Goal: Transaction & Acquisition: Purchase product/service

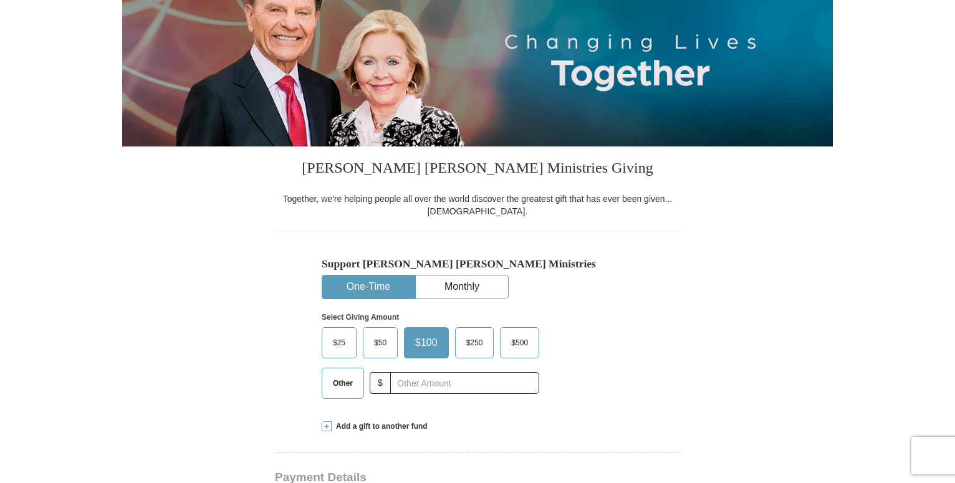
scroll to position [227, 0]
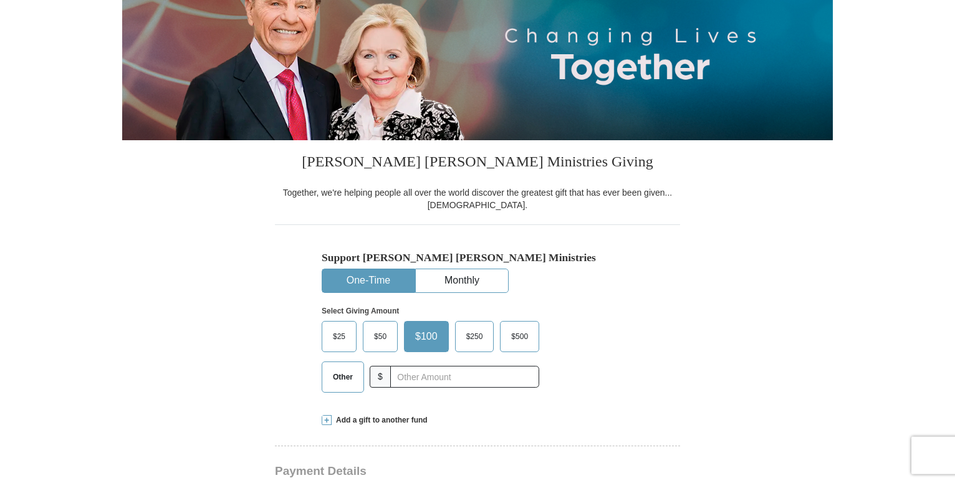
click at [671, 297] on div "Support [PERSON_NAME] [PERSON_NAME] Ministries One-Time Monthly Select Giving A…" at bounding box center [477, 313] width 405 height 178
click at [343, 332] on span "$25" at bounding box center [339, 336] width 25 height 19
click at [0, 0] on input "$25" at bounding box center [0, 0] width 0 height 0
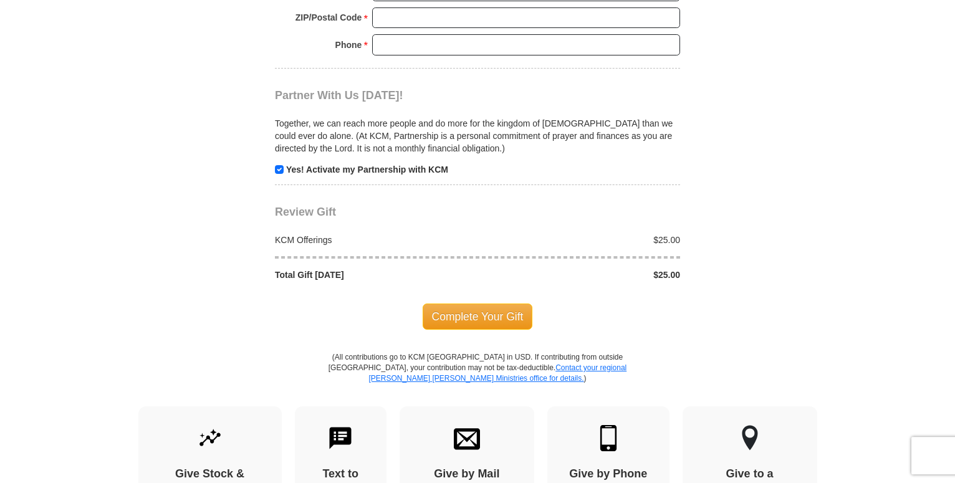
scroll to position [1265, 0]
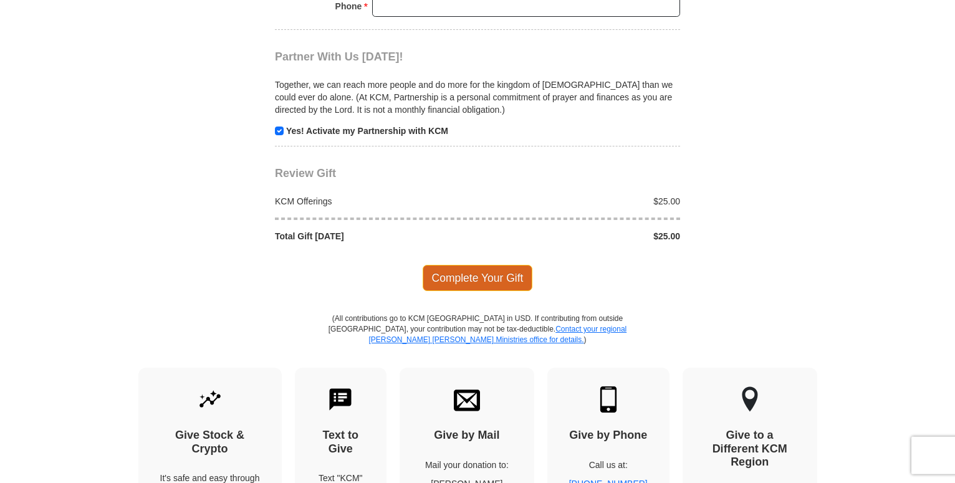
click at [458, 272] on span "Complete Your Gift" at bounding box center [478, 278] width 110 height 26
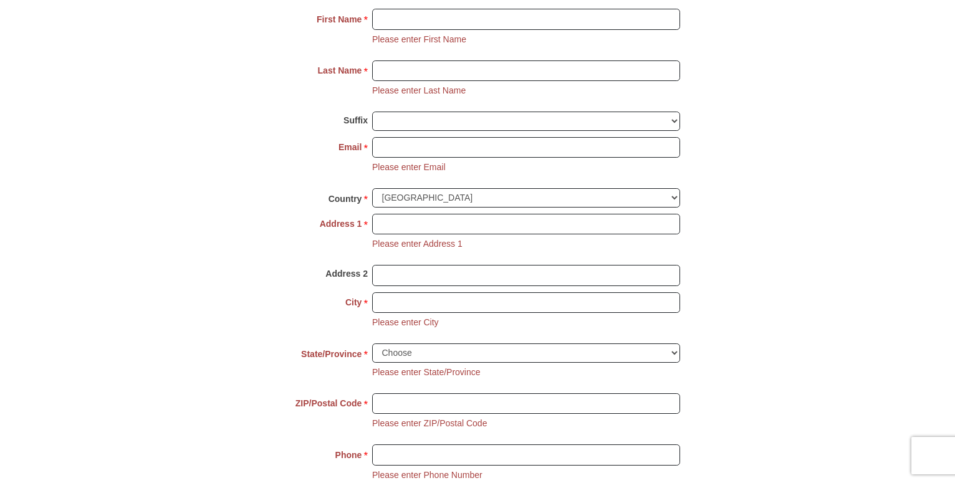
scroll to position [986, 0]
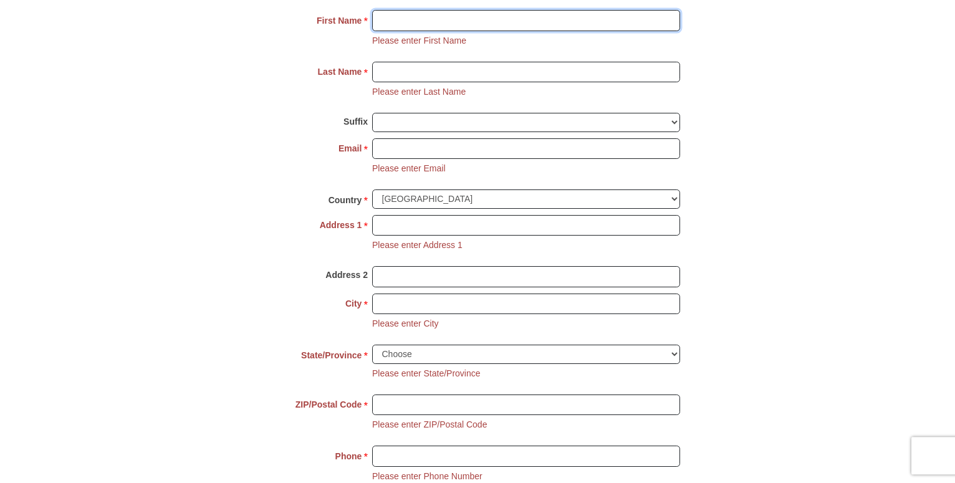
click at [387, 19] on input "First Name *" at bounding box center [526, 20] width 308 height 21
type input "[PERSON_NAME]"
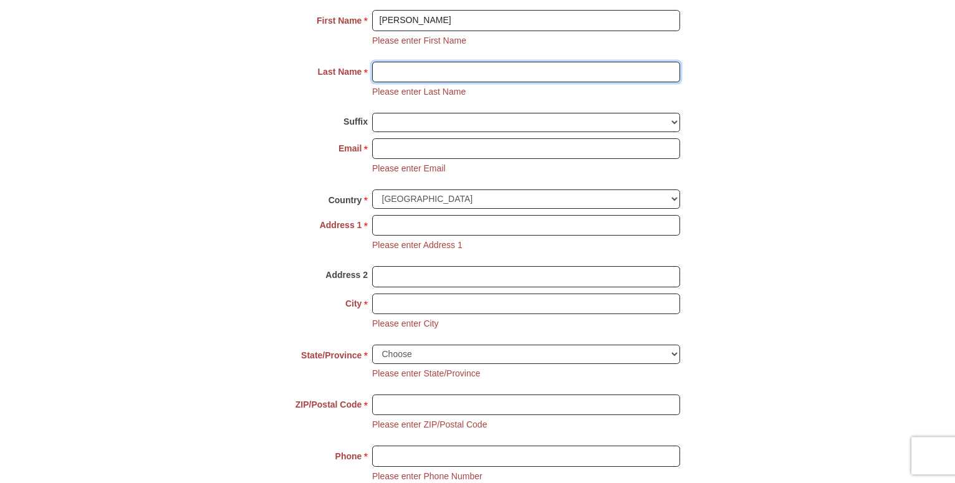
click at [394, 69] on input "Last Name *" at bounding box center [526, 72] width 308 height 21
type input "KINUTHIA"
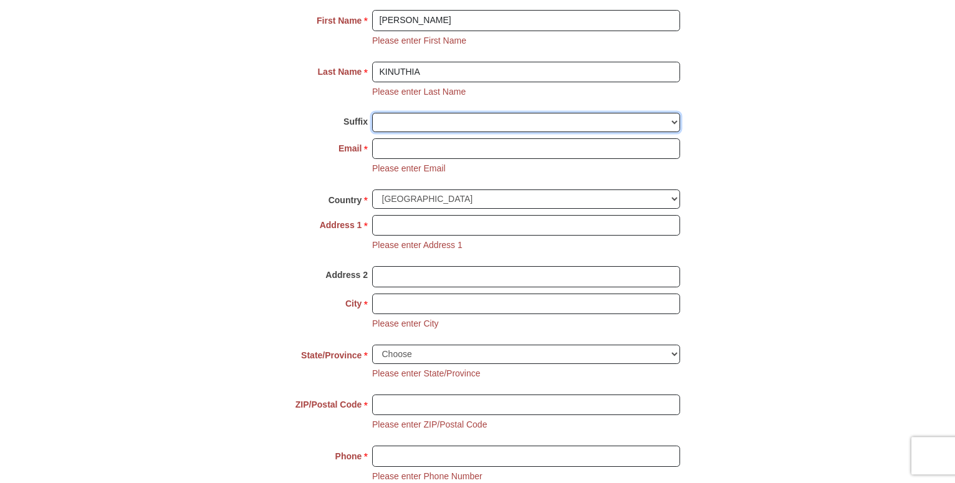
click at [372, 113] on select "[PERSON_NAME] I II III IV V VI" at bounding box center [526, 122] width 308 height 19
click at [396, 116] on select "[PERSON_NAME] I II III IV V VI" at bounding box center [526, 122] width 308 height 19
click at [393, 146] on input "Email *" at bounding box center [526, 148] width 308 height 21
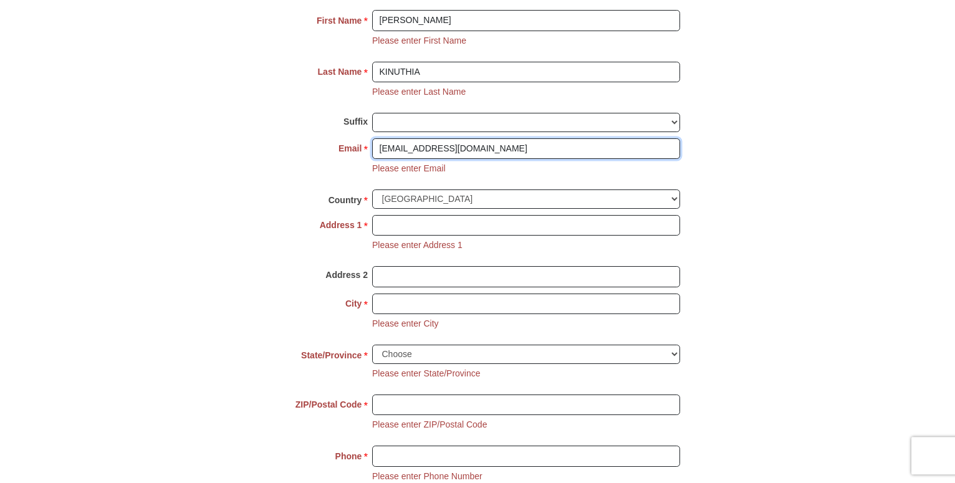
type input "[EMAIL_ADDRESS][DOMAIN_NAME]"
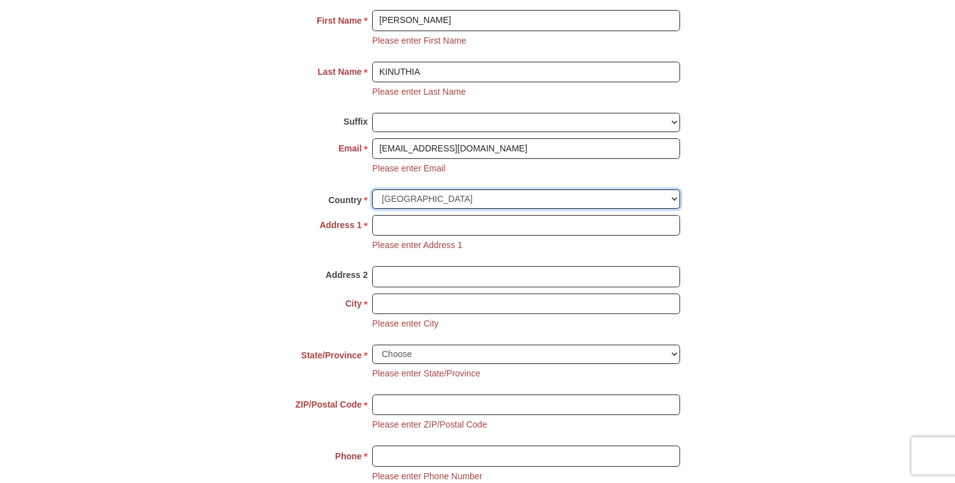
click at [372, 190] on select "[GEOGRAPHIC_DATA] [GEOGRAPHIC_DATA] [GEOGRAPHIC_DATA] [GEOGRAPHIC_DATA] [GEOGRA…" at bounding box center [526, 199] width 308 height 19
select select "KE"
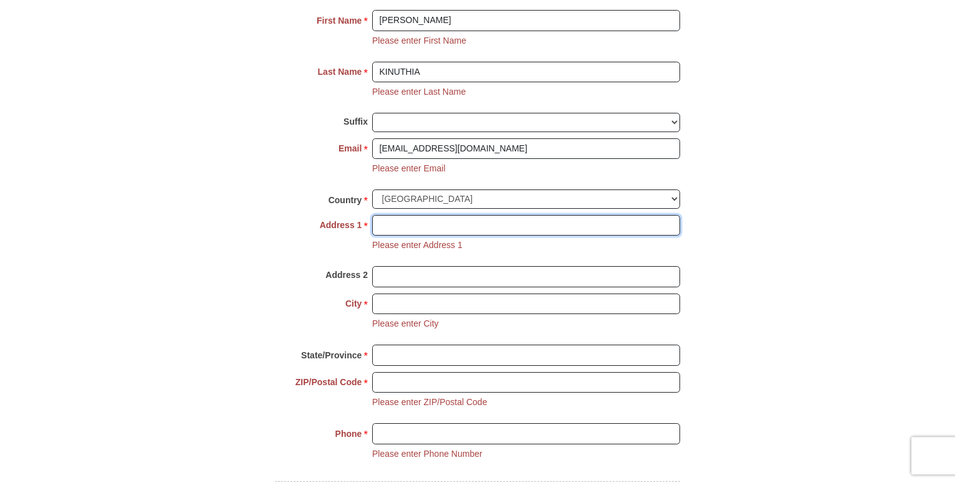
click at [410, 221] on input "Address 1 *" at bounding box center [526, 225] width 308 height 21
type input "411-80109"
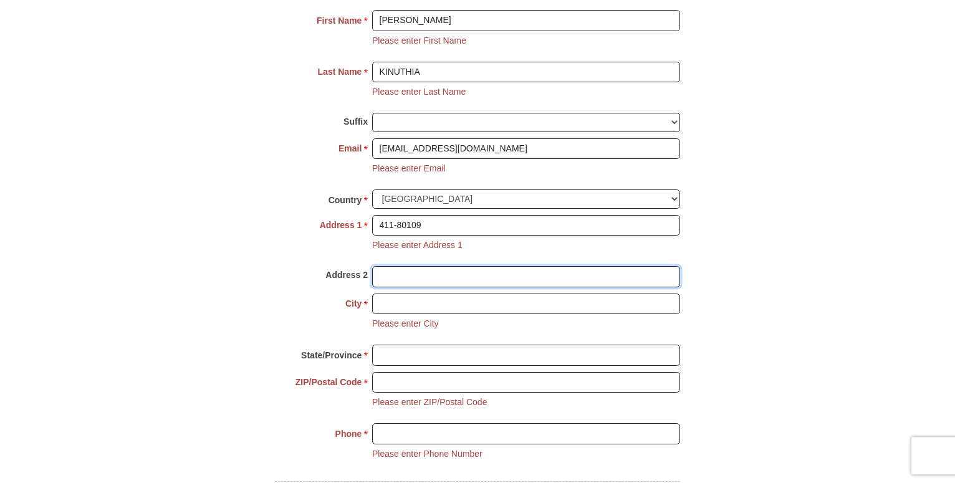
click at [410, 268] on input "Address 2" at bounding box center [526, 276] width 308 height 21
click at [406, 307] on input "City *" at bounding box center [526, 304] width 308 height 21
type input "mtwapa"
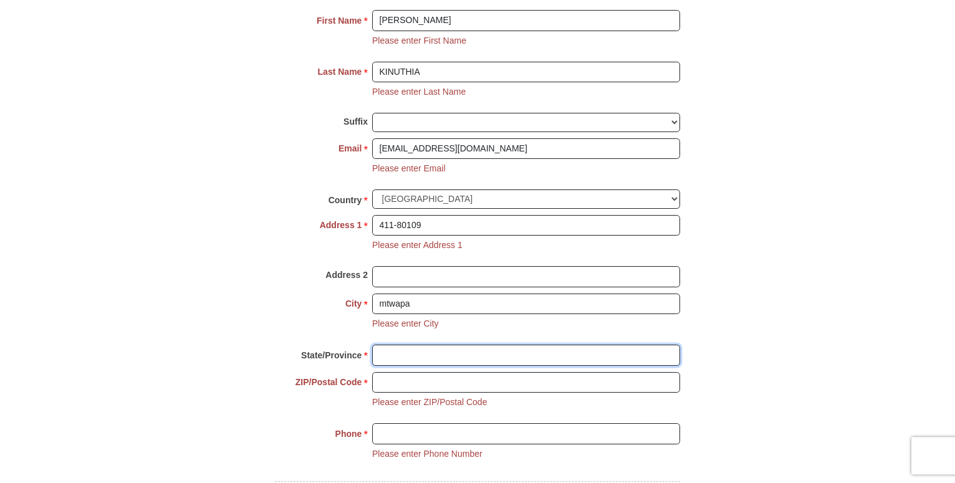
click at [404, 352] on input "State/Province *" at bounding box center [526, 355] width 308 height 21
type input "coast"
click at [405, 383] on input "ZIP/Postal Code *" at bounding box center [526, 382] width 308 height 21
type input "80109"
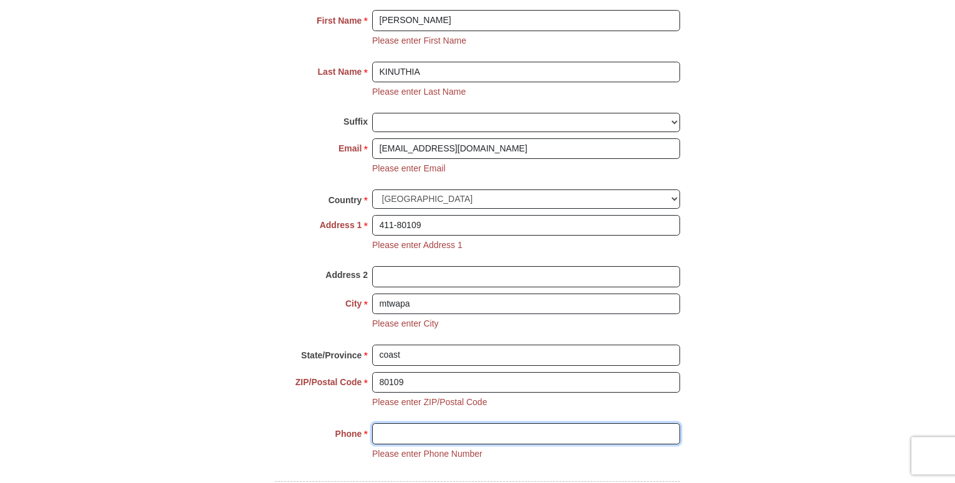
click at [398, 436] on input "Phone * *" at bounding box center [526, 433] width 308 height 21
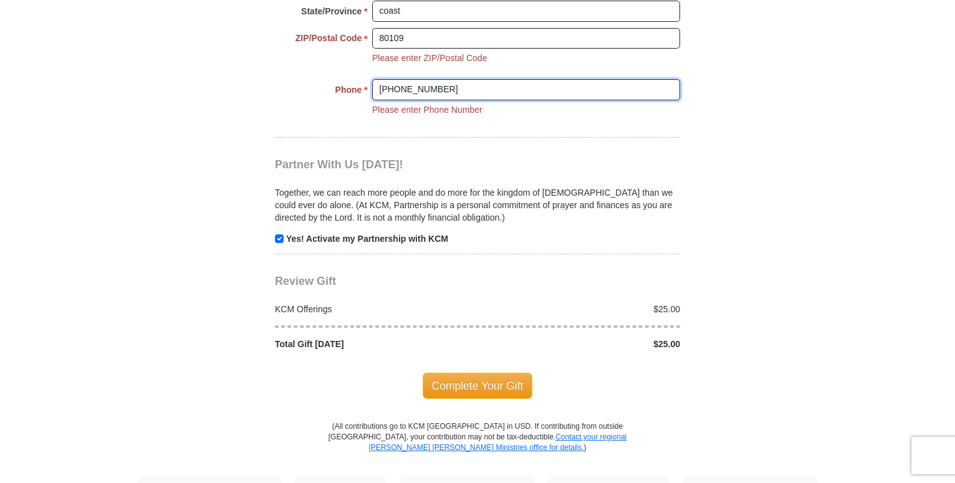
scroll to position [1386, 0]
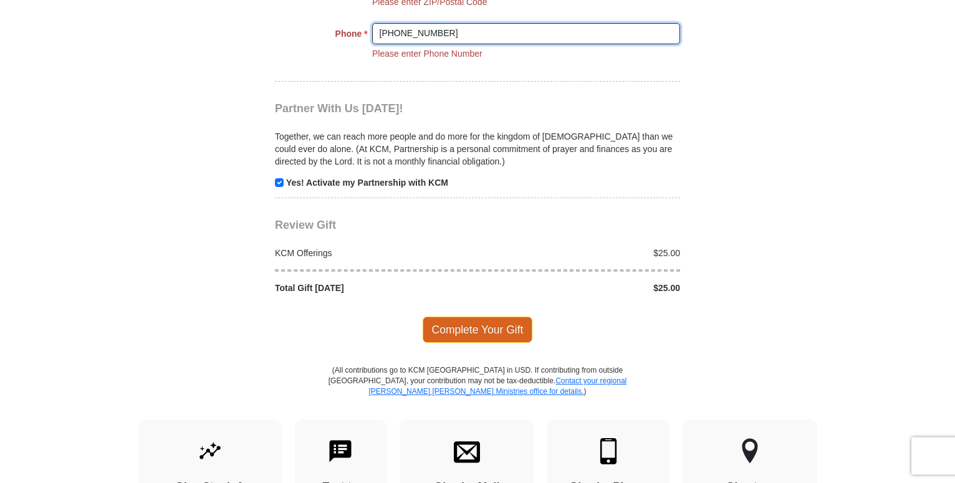
type input "[PHONE_NUMBER]"
click at [492, 324] on span "Complete Your Gift" at bounding box center [478, 330] width 110 height 26
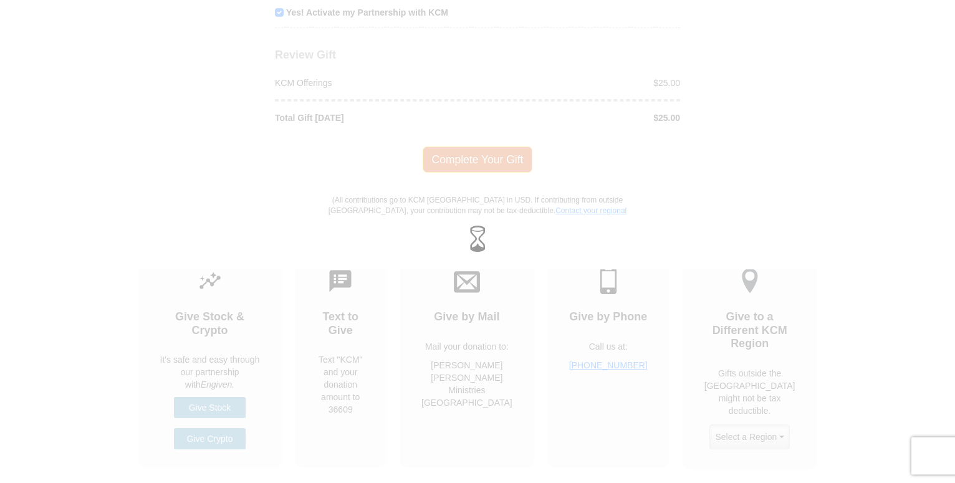
scroll to position [1264, 0]
